Goal: Task Accomplishment & Management: Use online tool/utility

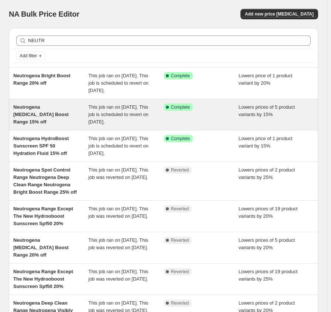
click at [63, 108] on span "Neutrogena [MEDICAL_DATA] Boost Range 15% off" at bounding box center [40, 114] width 55 height 20
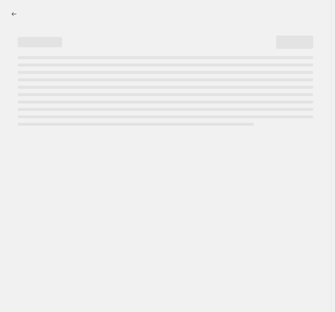
select select "percentage"
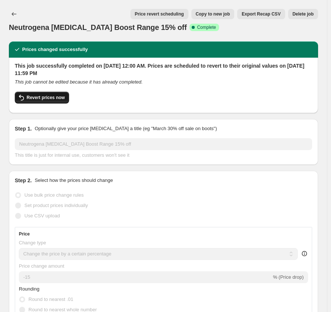
click at [41, 97] on span "Revert prices now" at bounding box center [46, 98] width 38 height 6
checkbox input "false"
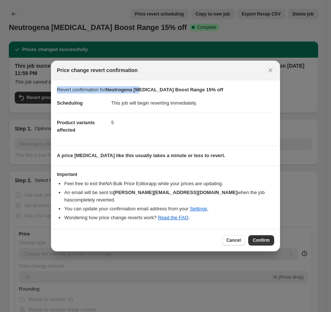
drag, startPoint x: 142, startPoint y: 75, endPoint x: 176, endPoint y: 145, distance: 77.4
click at [141, 88] on div "Price change revert confirmation Revert confirmation for Neutrogena [MEDICAL_DA…" at bounding box center [165, 156] width 229 height 191
click at [268, 238] on span "Confirm" at bounding box center [261, 241] width 17 height 6
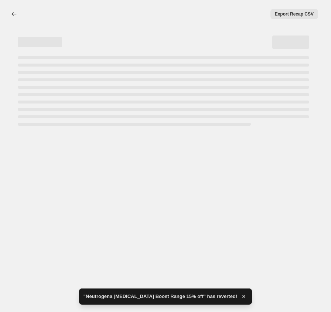
select select "percentage"
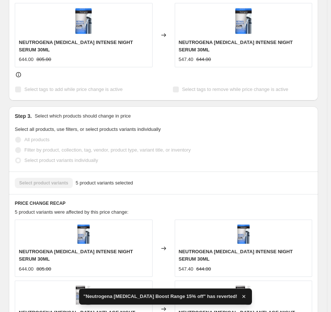
checkbox input "true"
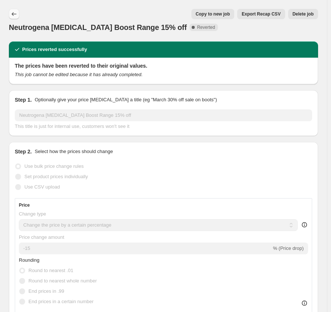
click at [16, 11] on icon "Price change jobs" at bounding box center [13, 13] width 7 height 7
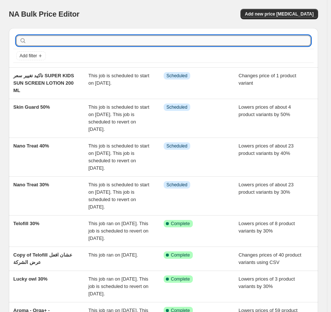
click at [98, 41] on input "text" at bounding box center [169, 41] width 283 height 10
type input "neutro"
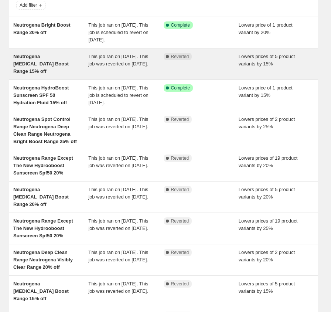
scroll to position [39, 0]
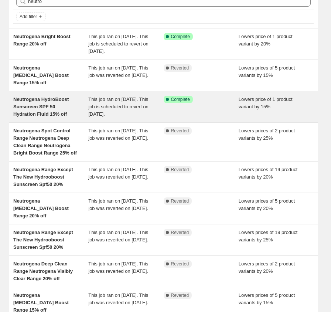
click at [40, 110] on div "Neutrogena HydroBoost Sunscreen SPF 50 Hydration Fluid 15% off" at bounding box center [50, 107] width 75 height 22
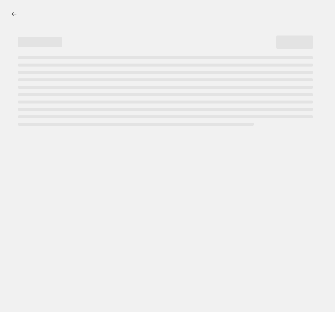
select select "percentage"
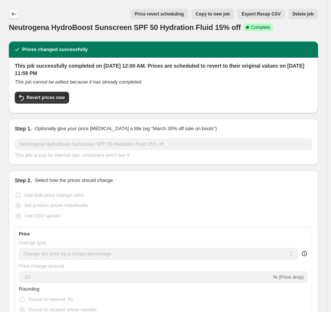
click at [14, 16] on icon "Price change jobs" at bounding box center [13, 13] width 7 height 7
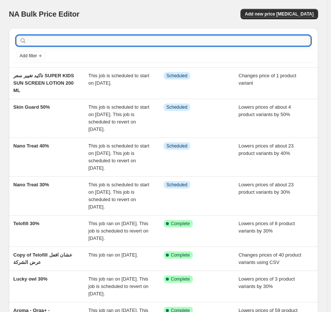
click at [51, 40] on input "text" at bounding box center [169, 41] width 283 height 10
type input "neutr"
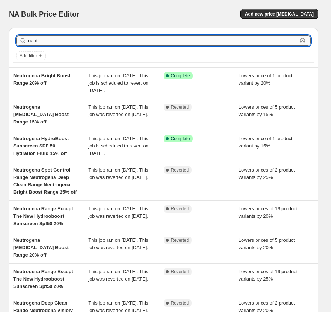
click at [56, 39] on input "neutr" at bounding box center [163, 41] width 270 height 10
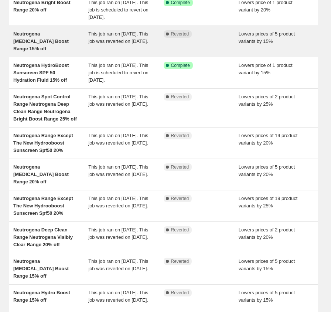
scroll to position [74, 0]
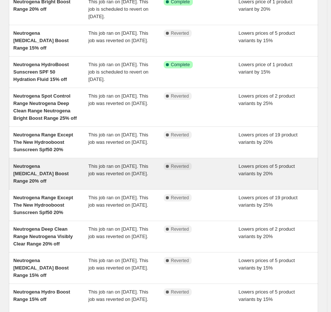
click at [50, 167] on span "Neutrogena [MEDICAL_DATA] Boost Range 20% off" at bounding box center [40, 174] width 55 height 20
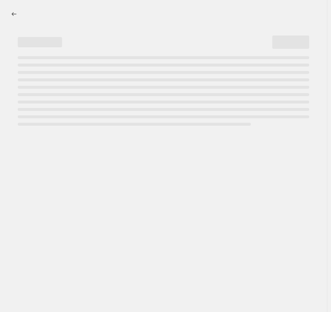
select select "percentage"
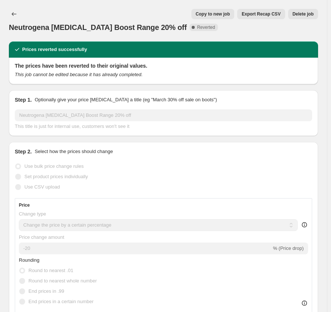
click at [267, 13] on span "Export Recap CSV" at bounding box center [261, 14] width 39 height 6
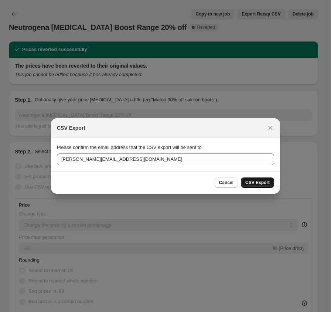
click at [256, 182] on span "CSV Export" at bounding box center [258, 183] width 24 height 6
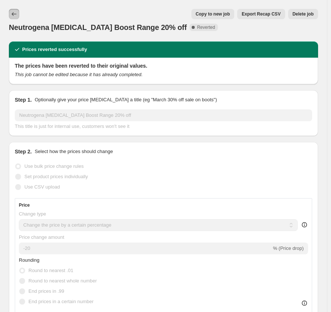
click at [12, 12] on icon "Price change jobs" at bounding box center [13, 13] width 7 height 7
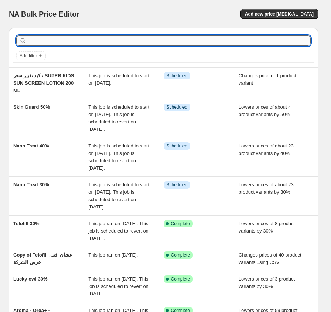
click at [53, 44] on input "text" at bounding box center [169, 41] width 283 height 10
type input "neu"
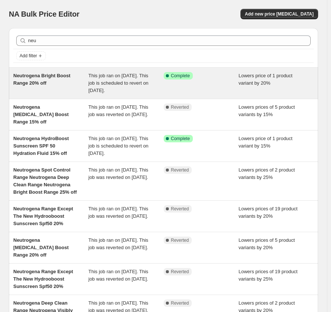
drag, startPoint x: 39, startPoint y: 80, endPoint x: 19, endPoint y: 81, distance: 19.6
click at [19, 81] on span "Neutrogena Bright Boost Range 20% off" at bounding box center [41, 79] width 57 height 13
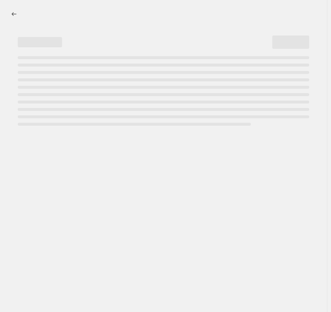
select select "percentage"
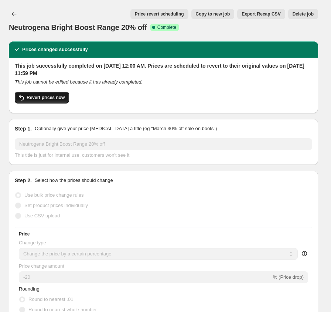
click at [40, 96] on span "Revert prices now" at bounding box center [46, 98] width 38 height 6
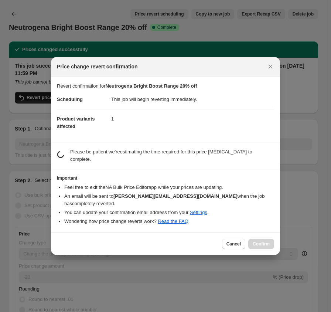
checkbox input "false"
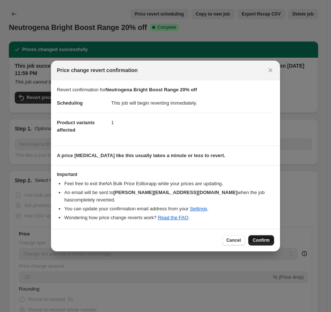
click at [256, 240] on button "Confirm" at bounding box center [262, 240] width 26 height 10
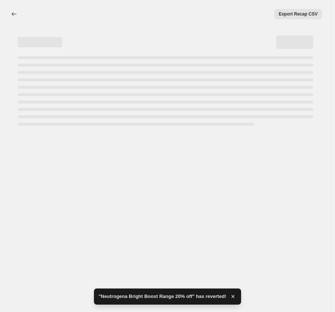
select select "percentage"
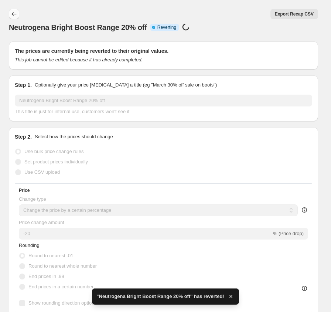
checkbox input "true"
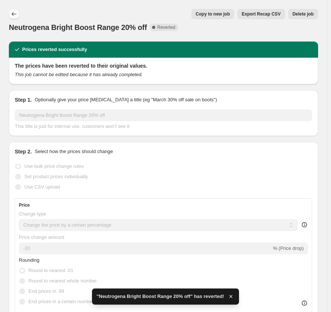
click at [11, 16] on icon "Price change jobs" at bounding box center [13, 13] width 7 height 7
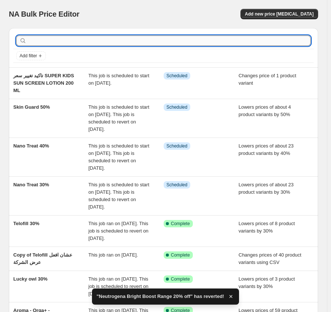
click at [83, 38] on input "text" at bounding box center [169, 41] width 283 height 10
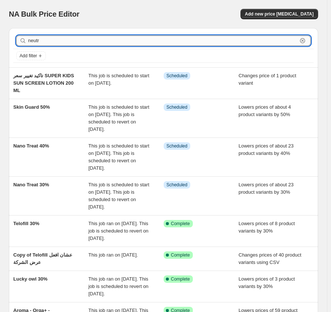
type input "neutro"
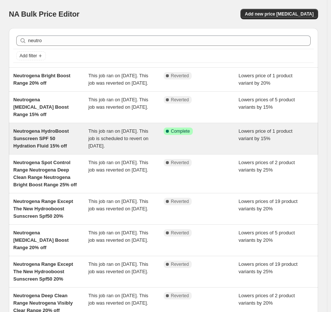
click at [46, 137] on span "Neutrogena HydroBoost Sunscreen SPF 50 Hydration Fluid 15% off" at bounding box center [40, 138] width 55 height 20
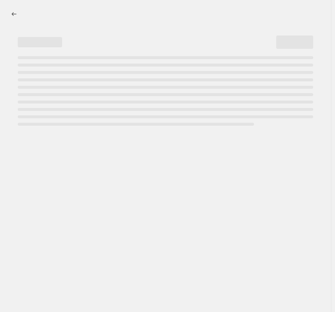
select select "percentage"
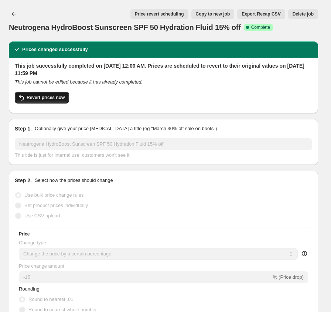
click at [54, 102] on button "Revert prices now" at bounding box center [42, 98] width 54 height 12
checkbox input "false"
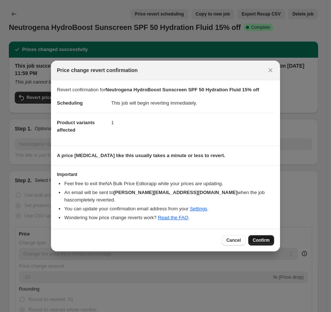
click at [259, 238] on span "Confirm" at bounding box center [261, 241] width 17 height 6
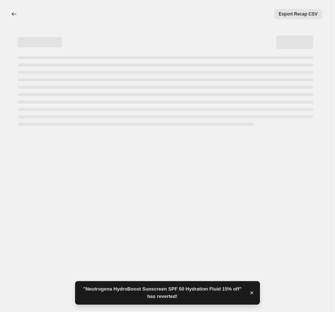
select select "percentage"
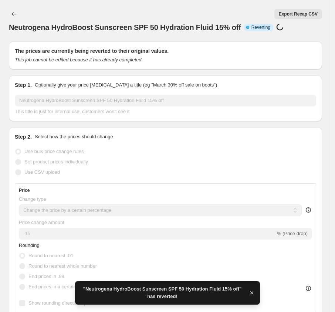
checkbox input "true"
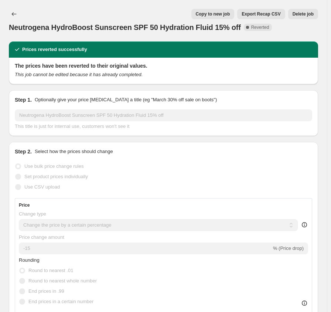
click at [218, 14] on span "Copy to new job" at bounding box center [213, 14] width 34 height 6
select select "percentage"
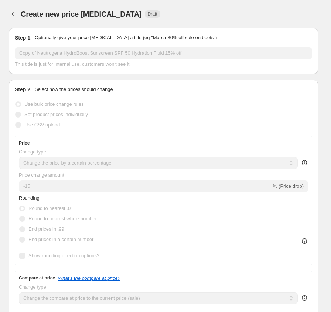
click at [35, 54] on input "Copy of Neutrogena HydroBoost Sunscreen SPF 50 Hydration Fluid 15% off" at bounding box center [164, 53] width 298 height 12
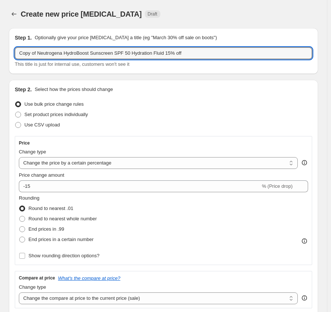
drag, startPoint x: 37, startPoint y: 51, endPoint x: -30, endPoint y: 53, distance: 66.2
click at [0, 53] on html "Home Settings Plans Skip to content Create new price [MEDICAL_DATA]. This page …" at bounding box center [165, 156] width 331 height 312
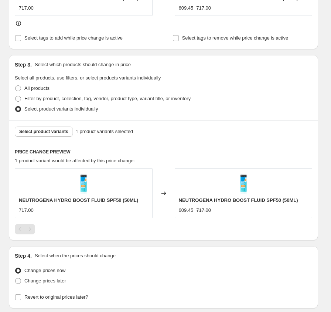
scroll to position [425, 0]
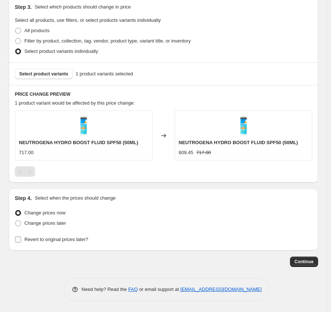
type input "Neutrogena HydroBoost Sunscreen SPF 50 Hydration Fluid 15% off"
click at [77, 237] on span "Revert to original prices later?" at bounding box center [56, 240] width 64 height 6
click at [21, 237] on input "Revert to original prices later?" at bounding box center [18, 240] width 6 height 6
checkbox input "true"
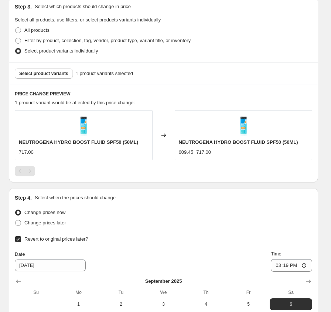
scroll to position [551, 0]
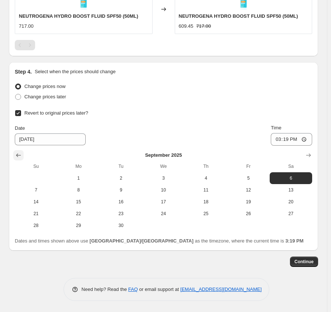
click at [15, 154] on icon "Show previous month, August 2025" at bounding box center [18, 155] width 7 height 7
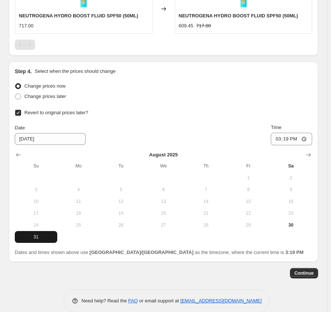
click at [36, 236] on span "31" at bounding box center [36, 237] width 37 height 6
type input "[DATE]"
click at [281, 138] on input "15:19" at bounding box center [291, 139] width 41 height 13
type input "23:59"
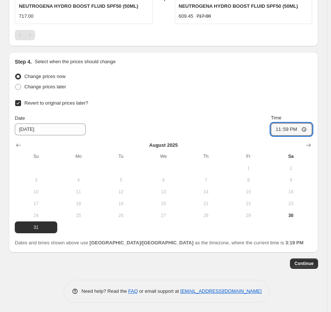
scroll to position [563, 0]
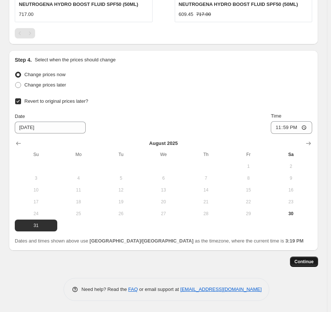
click at [308, 259] on span "Continue" at bounding box center [304, 262] width 19 height 6
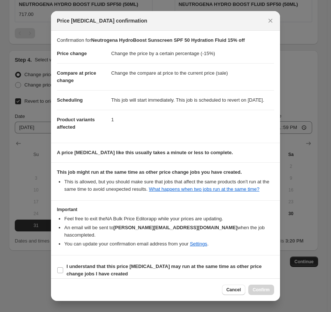
drag, startPoint x: 90, startPoint y: 270, endPoint x: 173, endPoint y: 288, distance: 85.1
click at [90, 270] on b "I understand that this price [MEDICAL_DATA] may run at the same time as other p…" at bounding box center [164, 270] width 195 height 13
click at [63, 270] on input "I understand that this price [MEDICAL_DATA] may run at the same time as other p…" at bounding box center [60, 270] width 6 height 6
checkbox input "true"
click at [264, 289] on span "Confirm" at bounding box center [261, 290] width 17 height 6
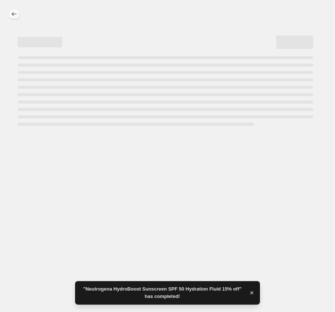
select select "percentage"
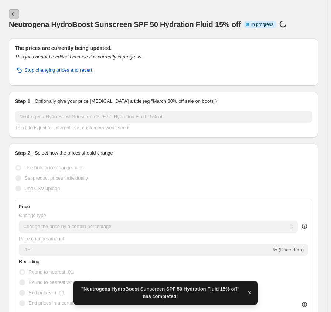
click at [18, 14] on button "Price change jobs" at bounding box center [14, 14] width 10 height 10
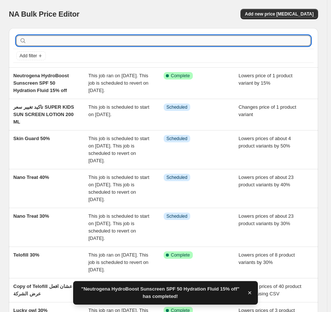
click at [71, 37] on input "text" at bounding box center [169, 41] width 283 height 10
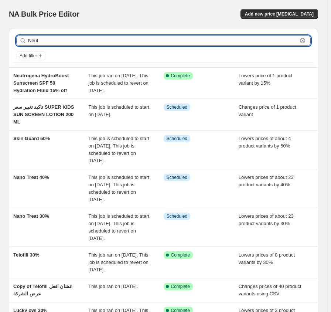
type input "Neutr"
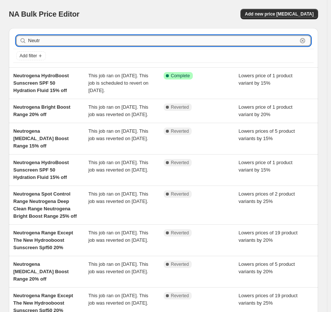
click at [56, 37] on input "Neutr" at bounding box center [163, 41] width 270 height 10
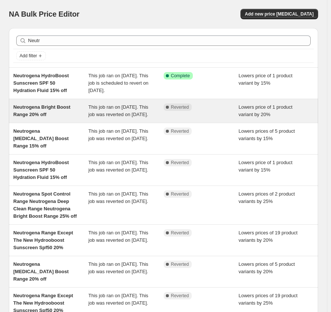
drag, startPoint x: 40, startPoint y: 111, endPoint x: 23, endPoint y: 111, distance: 17.0
drag, startPoint x: 23, startPoint y: 111, endPoint x: 23, endPoint y: 105, distance: 5.2
click at [23, 105] on span "Neutrogena Bright Boost Range 20% off" at bounding box center [41, 110] width 57 height 13
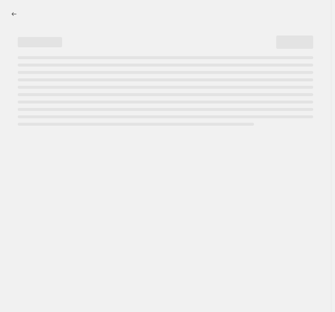
select select "percentage"
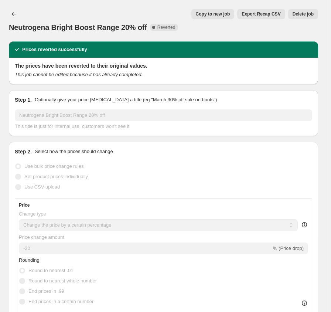
click at [219, 11] on button "Copy to new job" at bounding box center [213, 14] width 43 height 10
select select "percentage"
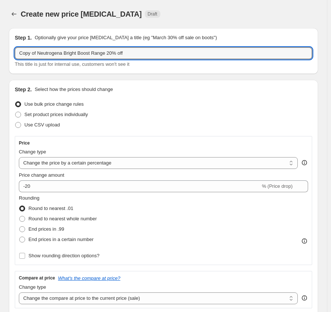
drag, startPoint x: 137, startPoint y: 53, endPoint x: -45, endPoint y: 57, distance: 182.1
click at [0, 57] on html "Home Settings Plans Skip to content Create new price [MEDICAL_DATA]. This page …" at bounding box center [165, 156] width 331 height 312
click at [76, 57] on input "Copy of Neutrogena Bright Boost Range 20% off" at bounding box center [164, 53] width 298 height 12
drag, startPoint x: 37, startPoint y: 53, endPoint x: -59, endPoint y: 59, distance: 96.0
click at [0, 59] on html "Home Settings Plans Skip to content Create new price [MEDICAL_DATA]. This page …" at bounding box center [165, 156] width 331 height 312
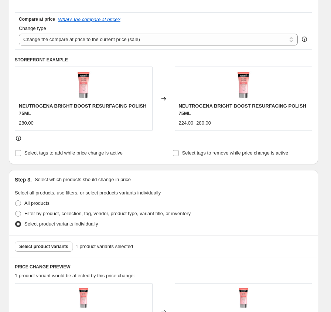
scroll to position [440, 0]
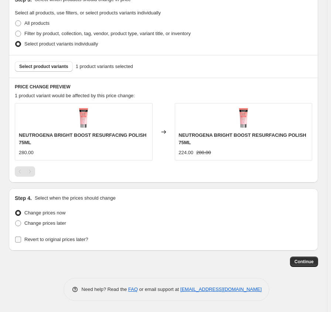
type input "Neutrogena Bright Boost Range 20% off"
click at [68, 239] on span "Revert to original prices later?" at bounding box center [56, 240] width 64 height 6
click at [21, 239] on input "Revert to original prices later?" at bounding box center [18, 240] width 6 height 6
checkbox input "true"
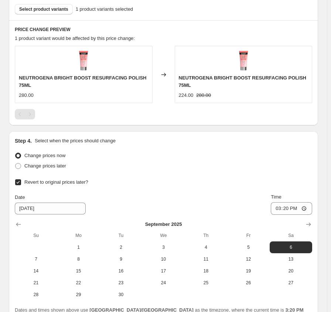
scroll to position [566, 0]
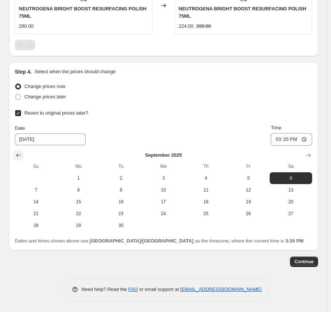
click at [17, 151] on button "Show previous month, August 2025" at bounding box center [18, 155] width 10 height 10
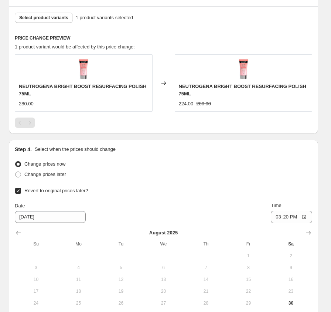
scroll to position [578, 0]
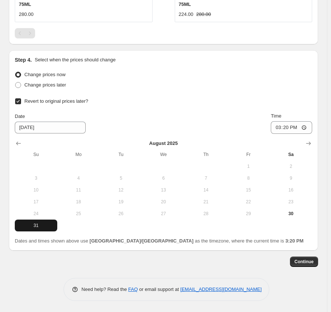
click at [37, 225] on span "31" at bounding box center [36, 226] width 37 height 6
type input "[DATE]"
click at [281, 129] on input "15:20" at bounding box center [291, 127] width 41 height 13
type input "23:59"
click at [309, 260] on span "Continue" at bounding box center [304, 262] width 19 height 6
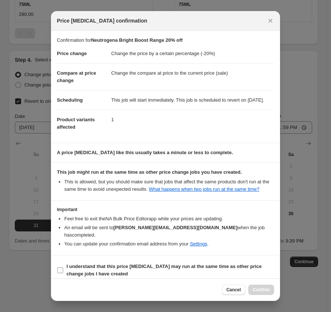
click at [90, 269] on b "I understand that this price [MEDICAL_DATA] may run at the same time as other p…" at bounding box center [164, 270] width 195 height 13
click at [63, 269] on input "I understand that this price [MEDICAL_DATA] may run at the same time as other p…" at bounding box center [60, 270] width 6 height 6
checkbox input "true"
click at [253, 293] on button "Confirm" at bounding box center [262, 290] width 26 height 10
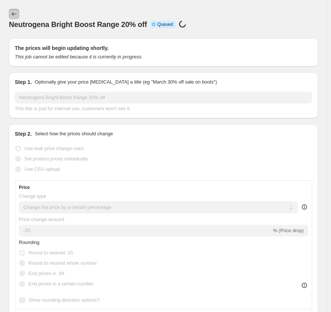
click at [16, 13] on icon "Price change jobs" at bounding box center [13, 13] width 7 height 7
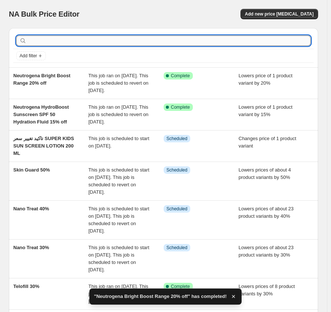
click at [176, 36] on input "text" at bounding box center [169, 41] width 283 height 10
paste input "Neutr"
type input "Neutr"
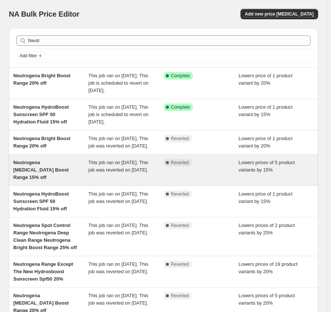
click at [41, 176] on span "Neutrogena [MEDICAL_DATA] Boost Range 15% off" at bounding box center [40, 170] width 55 height 20
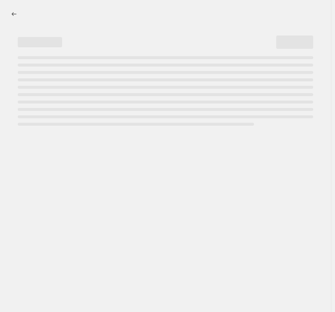
select select "percentage"
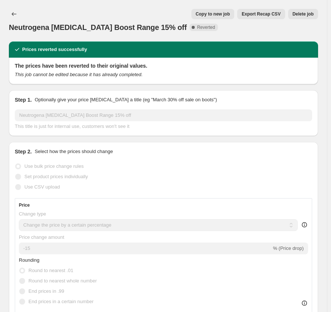
click at [229, 14] on span "Copy to new job" at bounding box center [213, 14] width 34 height 6
select select "percentage"
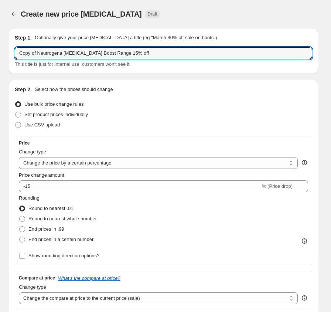
drag, startPoint x: 38, startPoint y: 52, endPoint x: -23, endPoint y: 56, distance: 61.2
click at [0, 56] on html "Home Settings Plans Skip to content Create new price [MEDICAL_DATA]. This page …" at bounding box center [165, 156] width 331 height 312
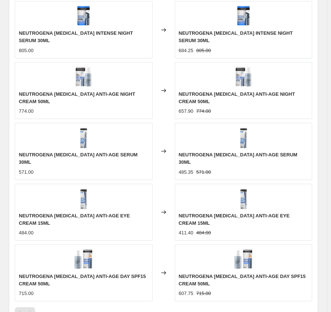
scroll to position [646, 0]
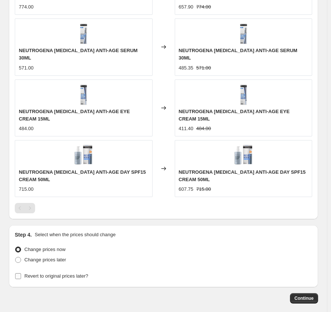
type input "Neutrogena [MEDICAL_DATA] Boost Range 15% off"
drag, startPoint x: 62, startPoint y: 238, endPoint x: 108, endPoint y: 240, distance: 45.6
click at [62, 273] on span "Revert to original prices later?" at bounding box center [56, 276] width 64 height 6
click at [21, 273] on input "Revert to original prices later?" at bounding box center [18, 276] width 6 height 6
checkbox input "true"
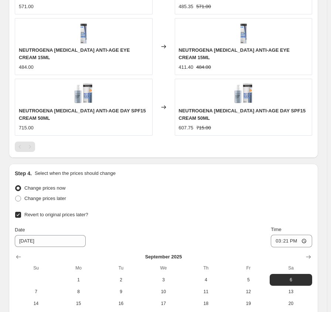
scroll to position [772, 0]
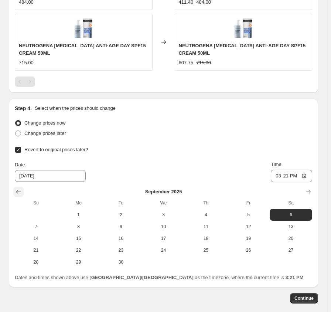
click at [19, 191] on icon "Show previous month, August 2025" at bounding box center [18, 193] width 5 height 4
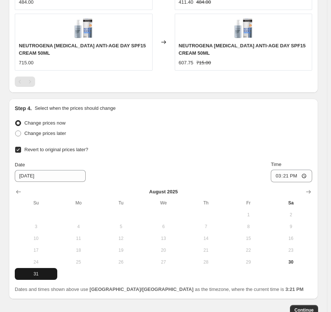
click at [32, 271] on span "31" at bounding box center [36, 274] width 37 height 6
type input "[DATE]"
click at [311, 307] on span "Continue" at bounding box center [304, 310] width 19 height 6
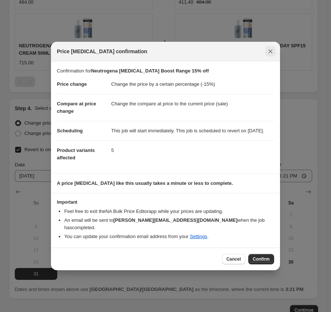
click at [275, 50] on button "Close" at bounding box center [271, 51] width 10 height 10
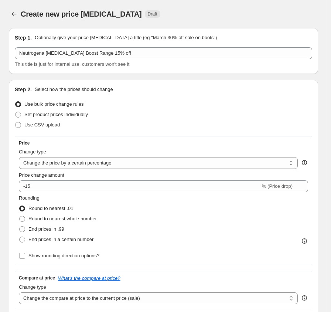
scroll to position [772, 0]
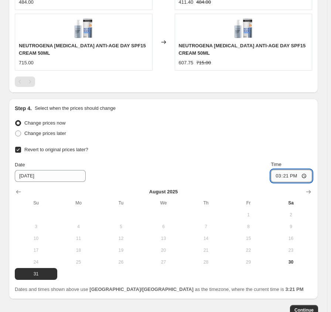
click at [284, 170] on input "15:21" at bounding box center [291, 176] width 41 height 13
type input "23:59"
click at [310, 307] on span "Continue" at bounding box center [304, 310] width 19 height 6
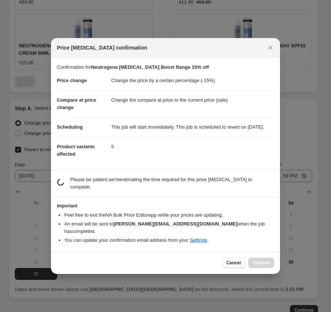
scroll to position [0, 0]
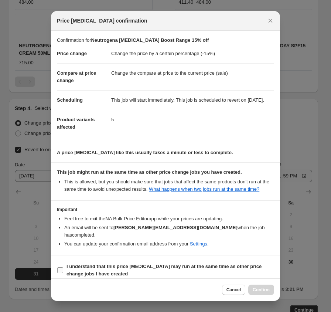
click at [85, 268] on b "I understand that this price [MEDICAL_DATA] may run at the same time as other p…" at bounding box center [164, 270] width 195 height 13
click at [63, 268] on input "I understand that this price [MEDICAL_DATA] may run at the same time as other p…" at bounding box center [60, 270] width 6 height 6
checkbox input "true"
click at [261, 289] on span "Confirm" at bounding box center [261, 290] width 17 height 6
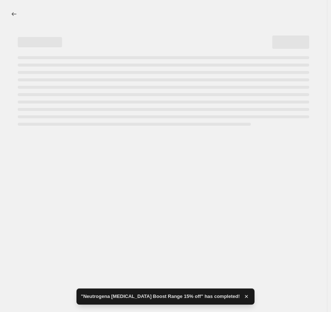
select select "percentage"
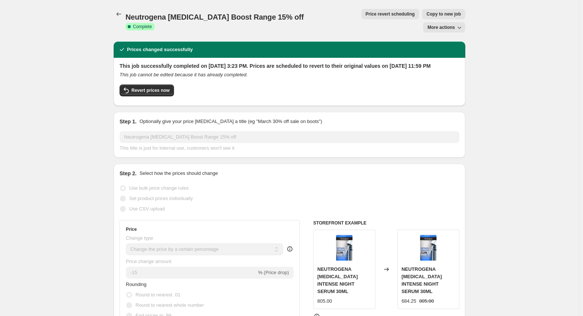
click at [120, 9] on div "Neutrogena [MEDICAL_DATA] Boost Range 15% off. This page is ready Neutrogena [M…" at bounding box center [289, 20] width 351 height 41
click at [119, 15] on icon "Price change jobs" at bounding box center [118, 13] width 7 height 7
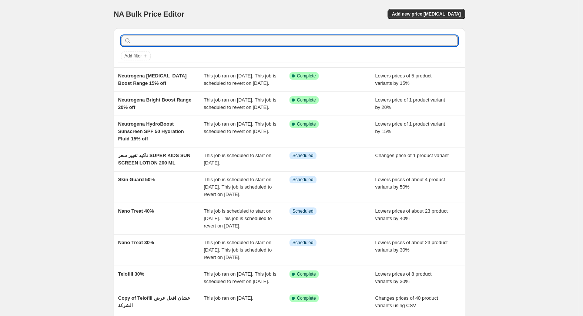
click at [193, 38] on input "text" at bounding box center [295, 41] width 325 height 10
paste input "Dermo vita"
type input "Dermo vita"
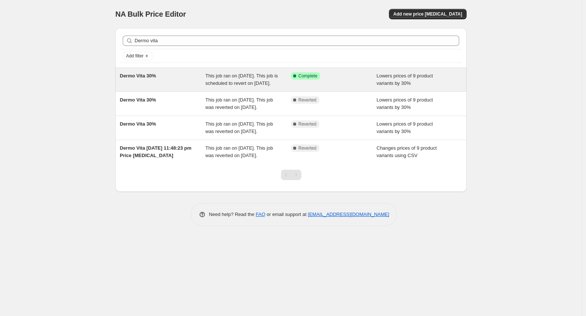
click at [165, 78] on div "Dermo Vita 30%" at bounding box center [163, 79] width 86 height 15
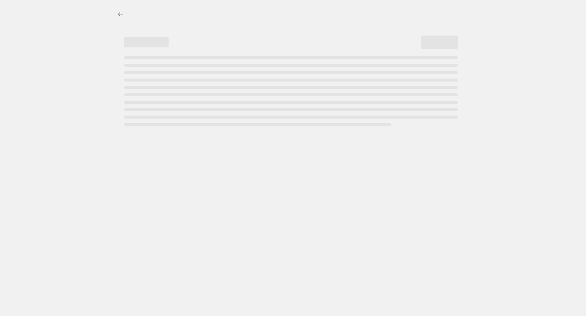
select select "percentage"
select select "vendor"
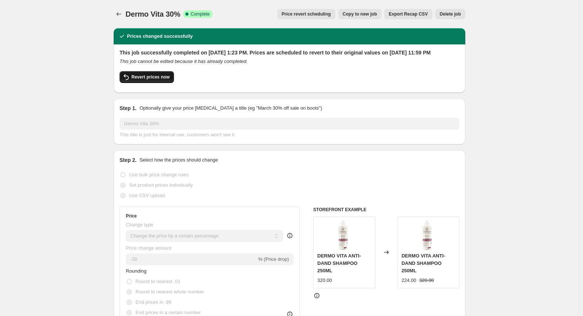
click at [154, 80] on span "Revert prices now" at bounding box center [150, 77] width 38 height 6
checkbox input "false"
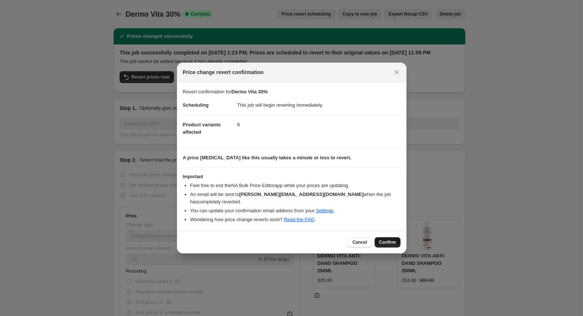
click at [331, 239] on span "Confirm" at bounding box center [387, 242] width 17 height 6
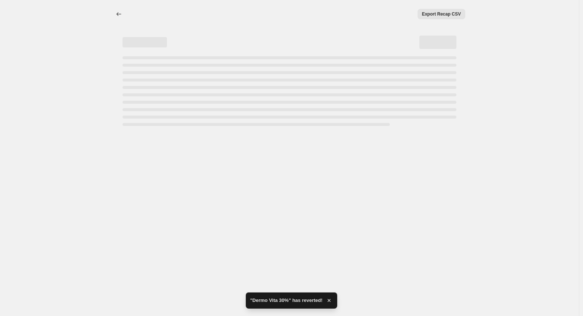
select select "percentage"
select select "vendor"
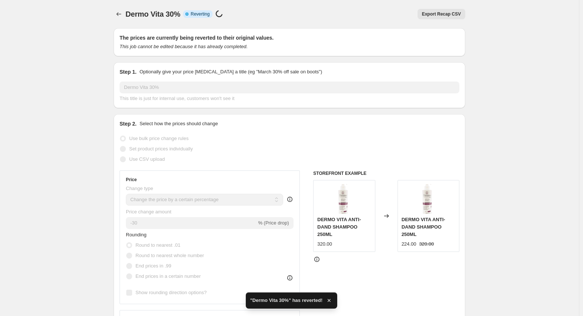
checkbox input "true"
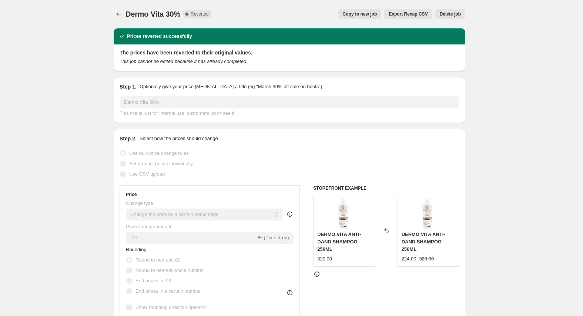
click at [331, 11] on span "Copy to new job" at bounding box center [360, 14] width 34 height 6
select select "percentage"
select select "vendor"
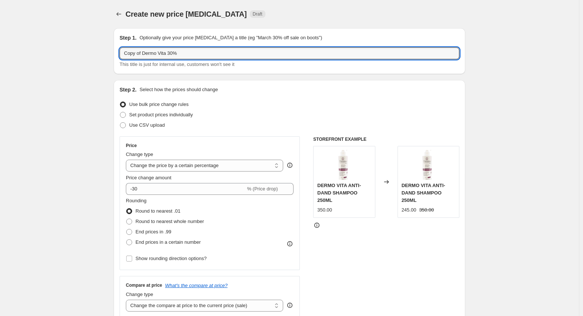
drag, startPoint x: 144, startPoint y: 52, endPoint x: 52, endPoint y: 65, distance: 93.1
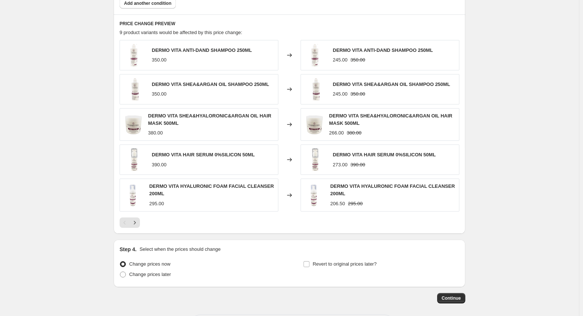
scroll to position [512, 0]
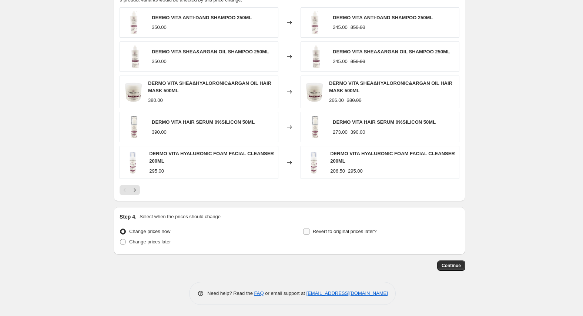
type input "Dermo Vita 30%"
click at [331, 233] on span "Revert to original prices later?" at bounding box center [345, 231] width 64 height 6
click at [309, 233] on input "Revert to original prices later?" at bounding box center [306, 231] width 6 height 6
checkbox input "true"
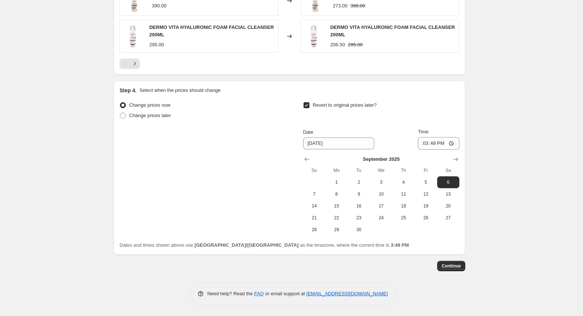
scroll to position [639, 0]
click at [307, 161] on icon "Show previous month, August 2025" at bounding box center [306, 158] width 7 height 7
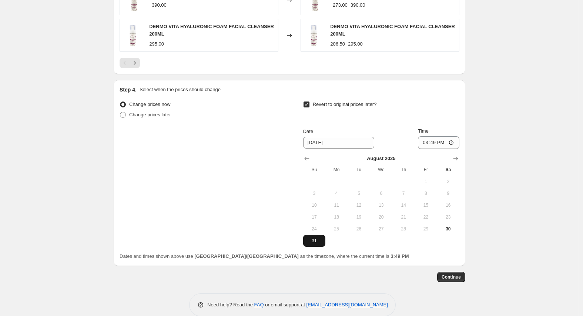
click at [316, 239] on span "31" at bounding box center [314, 241] width 16 height 6
type input "[DATE]"
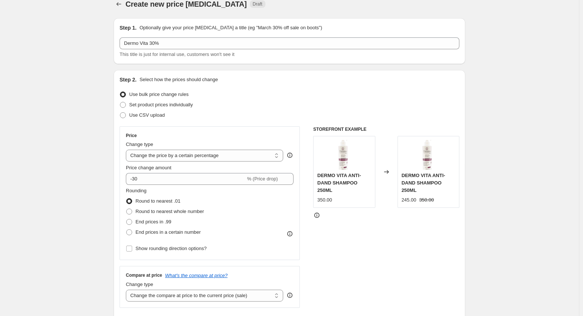
scroll to position [0, 0]
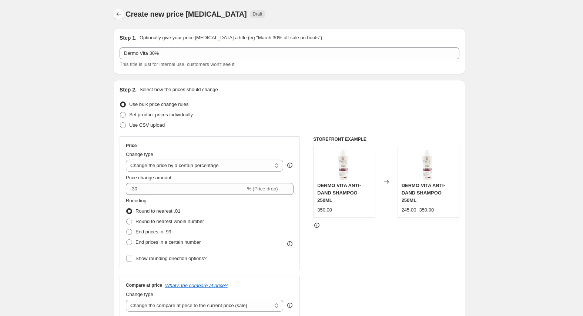
click at [119, 14] on icon "Price change jobs" at bounding box center [119, 14] width 5 height 4
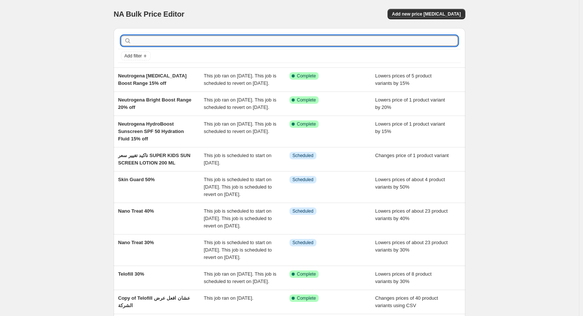
click at [155, 42] on input "text" at bounding box center [295, 41] width 325 height 10
paste input "Dermo vita"
type input "Dermo vita"
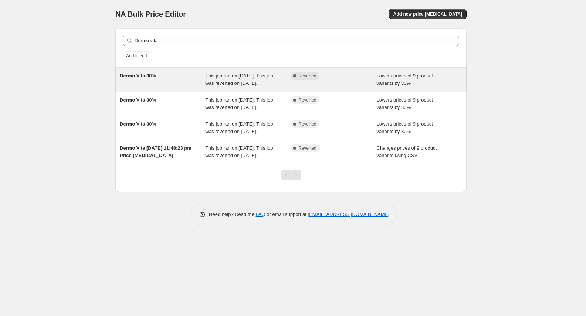
click at [151, 81] on div "Dermo Vita 30%" at bounding box center [163, 79] width 86 height 15
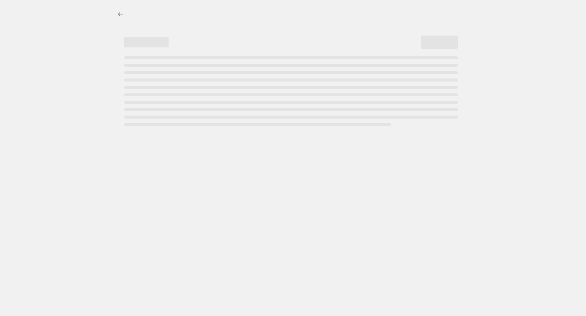
select select "percentage"
select select "vendor"
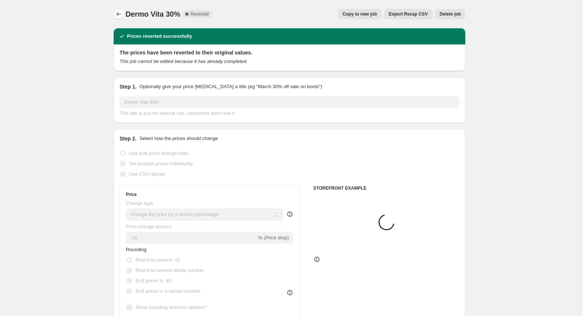
click at [122, 15] on icon "Price change jobs" at bounding box center [118, 13] width 7 height 7
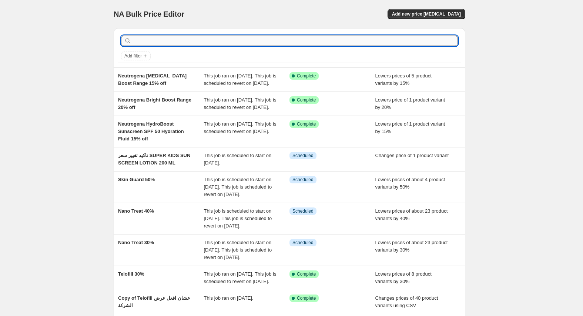
click at [200, 42] on input "text" at bounding box center [295, 41] width 325 height 10
paste input "Dermo vita"
type input "Dermo vita"
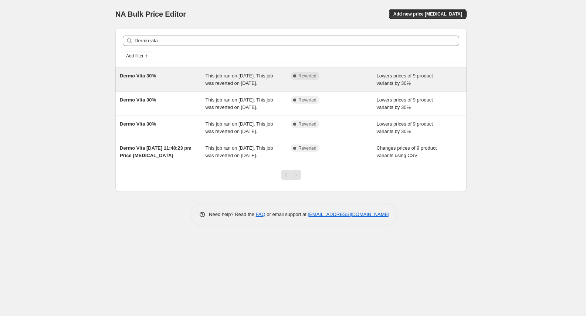
click at [160, 83] on div "Dermo Vita 30%" at bounding box center [163, 79] width 86 height 15
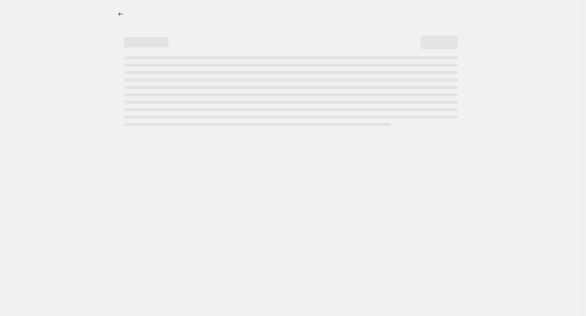
select select "percentage"
select select "vendor"
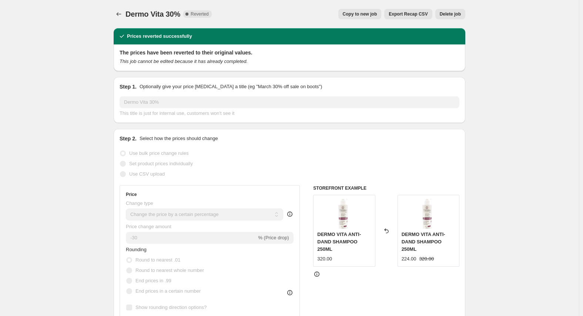
click at [331, 7] on div "Dermo Vita 30%. This page is ready Dermo Vita 30% Complete Reverted Copy to new…" at bounding box center [289, 14] width 351 height 28
click at [331, 12] on span "Copy to new job" at bounding box center [360, 14] width 34 height 6
select select "percentage"
select select "vendor"
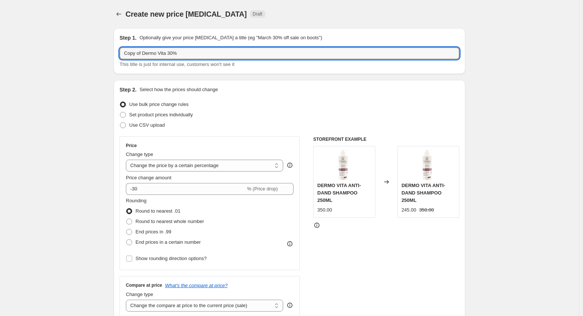
drag, startPoint x: 145, startPoint y: 53, endPoint x: 82, endPoint y: 61, distance: 63.5
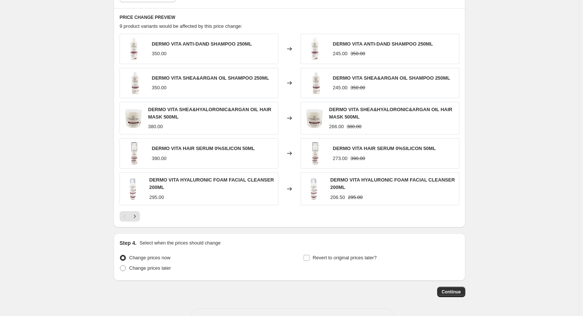
scroll to position [512, 0]
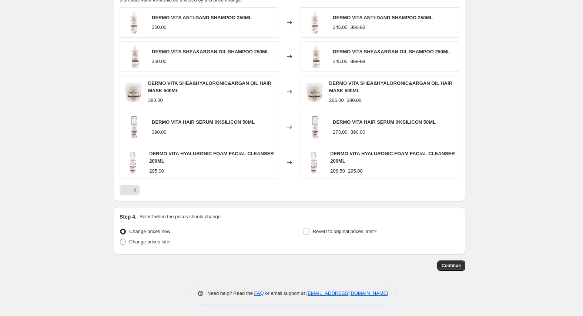
type input "Dermo Vita 30%"
drag, startPoint x: 337, startPoint y: 223, endPoint x: 347, endPoint y: 233, distance: 14.7
click at [331, 224] on div "Step 4. Select when the prices should change Change prices now Change prices la…" at bounding box center [289, 231] width 340 height 36
click at [331, 233] on span "Revert to original prices later?" at bounding box center [345, 231] width 64 height 6
click at [309, 233] on input "Revert to original prices later?" at bounding box center [306, 231] width 6 height 6
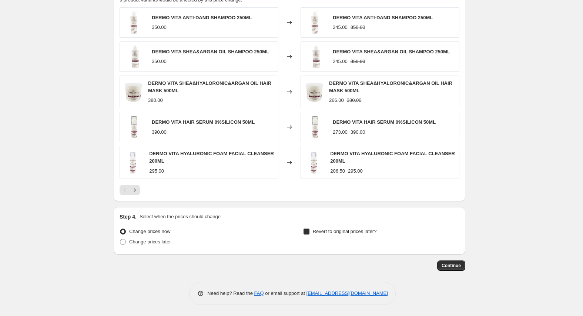
checkbox input "true"
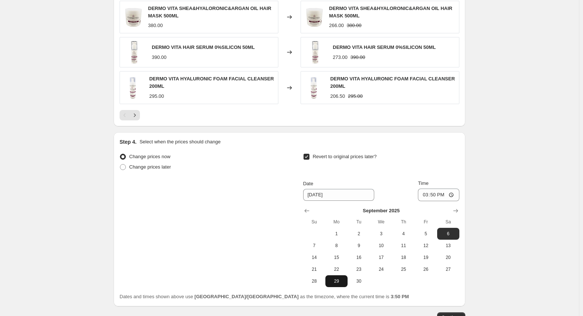
scroll to position [639, 0]
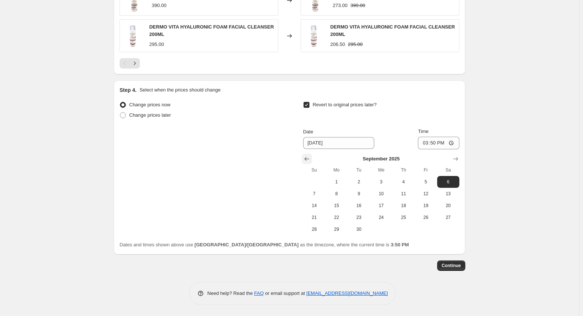
click at [305, 158] on icon "Show previous month, August 2025" at bounding box center [306, 158] width 7 height 7
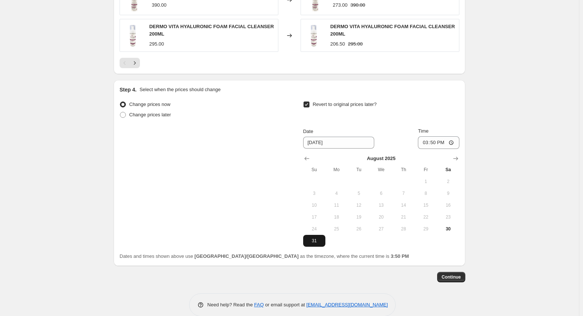
click at [316, 239] on span "31" at bounding box center [314, 241] width 16 height 6
type input "[DATE]"
click at [331, 143] on input "15:50" at bounding box center [438, 142] width 41 height 13
type input "23:59"
click at [331, 277] on span "Continue" at bounding box center [450, 277] width 19 height 6
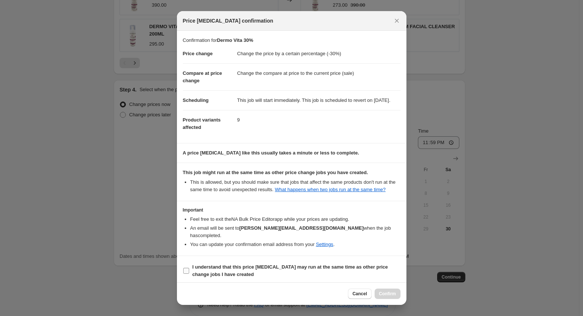
click at [222, 270] on b "I understand that this price [MEDICAL_DATA] may run at the same time as other p…" at bounding box center [289, 270] width 195 height 13
click at [189, 270] on input "I understand that this price [MEDICAL_DATA] may run at the same time as other p…" at bounding box center [186, 270] width 6 height 6
checkbox input "true"
click at [331, 295] on span "Confirm" at bounding box center [387, 293] width 17 height 6
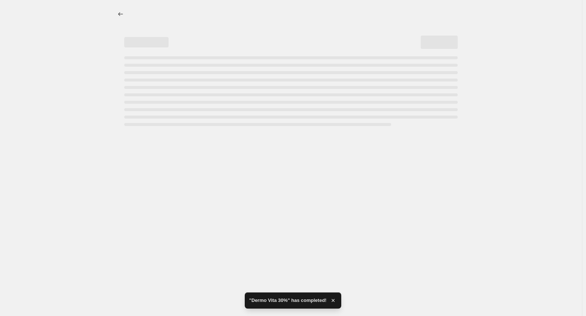
select select "percentage"
select select "vendor"
